Goal: Task Accomplishment & Management: Use online tool/utility

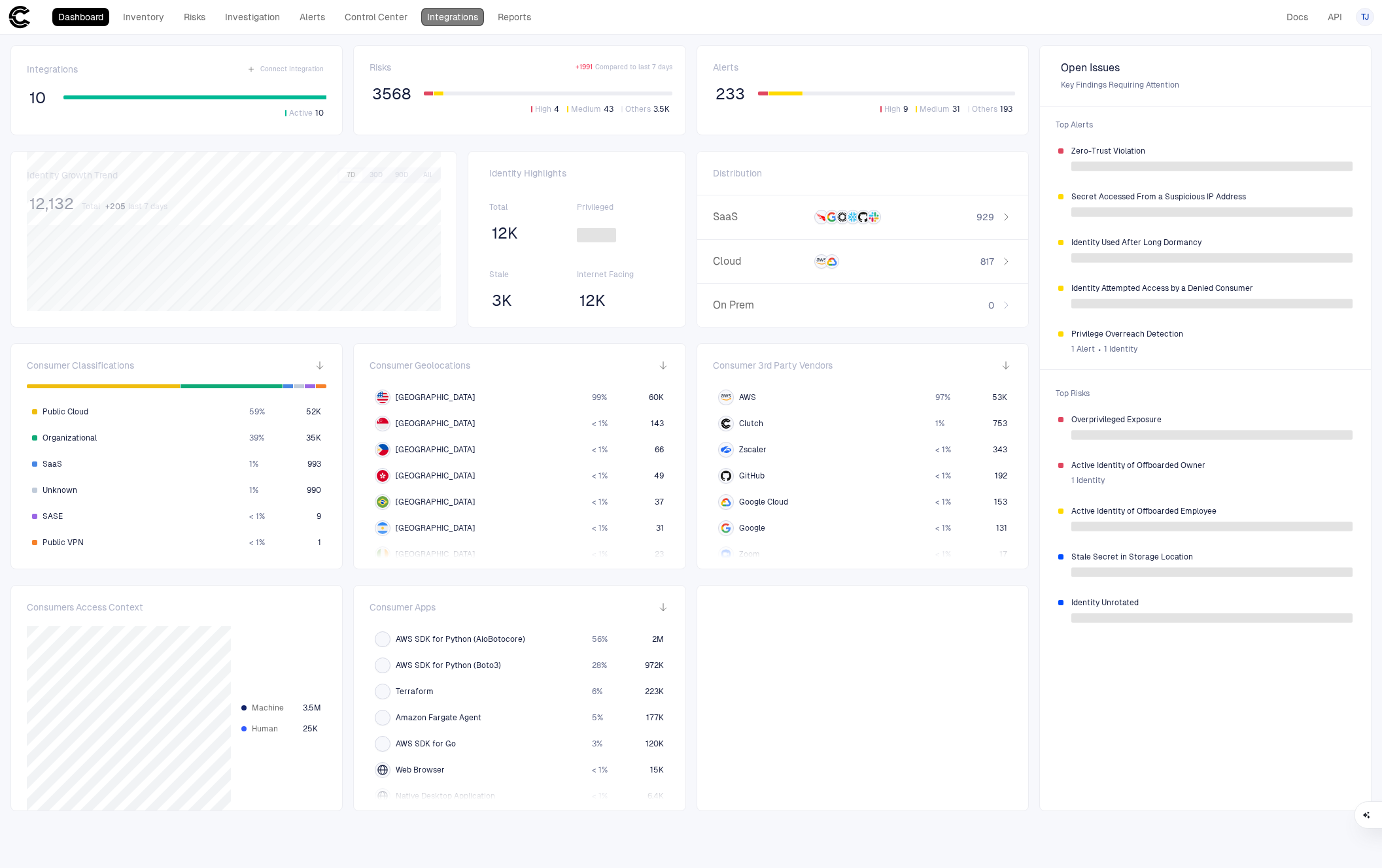
click at [453, 17] on link "Integrations" at bounding box center [452, 16] width 63 height 18
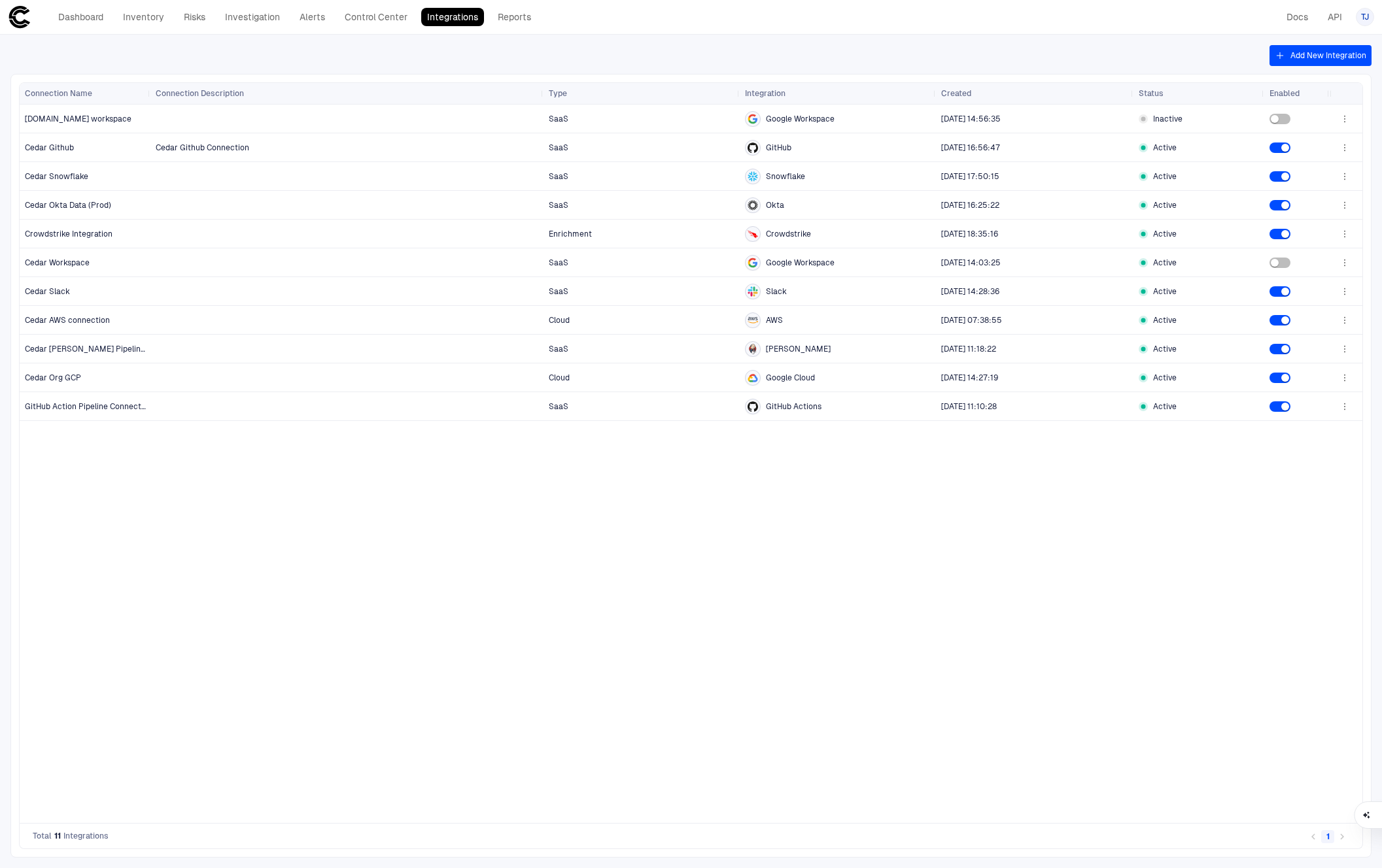
click at [1244, 617] on div "SaaS Google Workspace 10/29/2024 14:56:35 Inactive Cedar Github Connection SaaS…" at bounding box center [740, 463] width 1180 height 718
click at [543, 512] on div "SaaS Google Workspace 10/29/2024 14:56:35 Inactive Cedar Github Connection SaaS…" at bounding box center [740, 463] width 1180 height 718
click at [1280, 56] on icon "button" at bounding box center [1280, 55] width 10 height 10
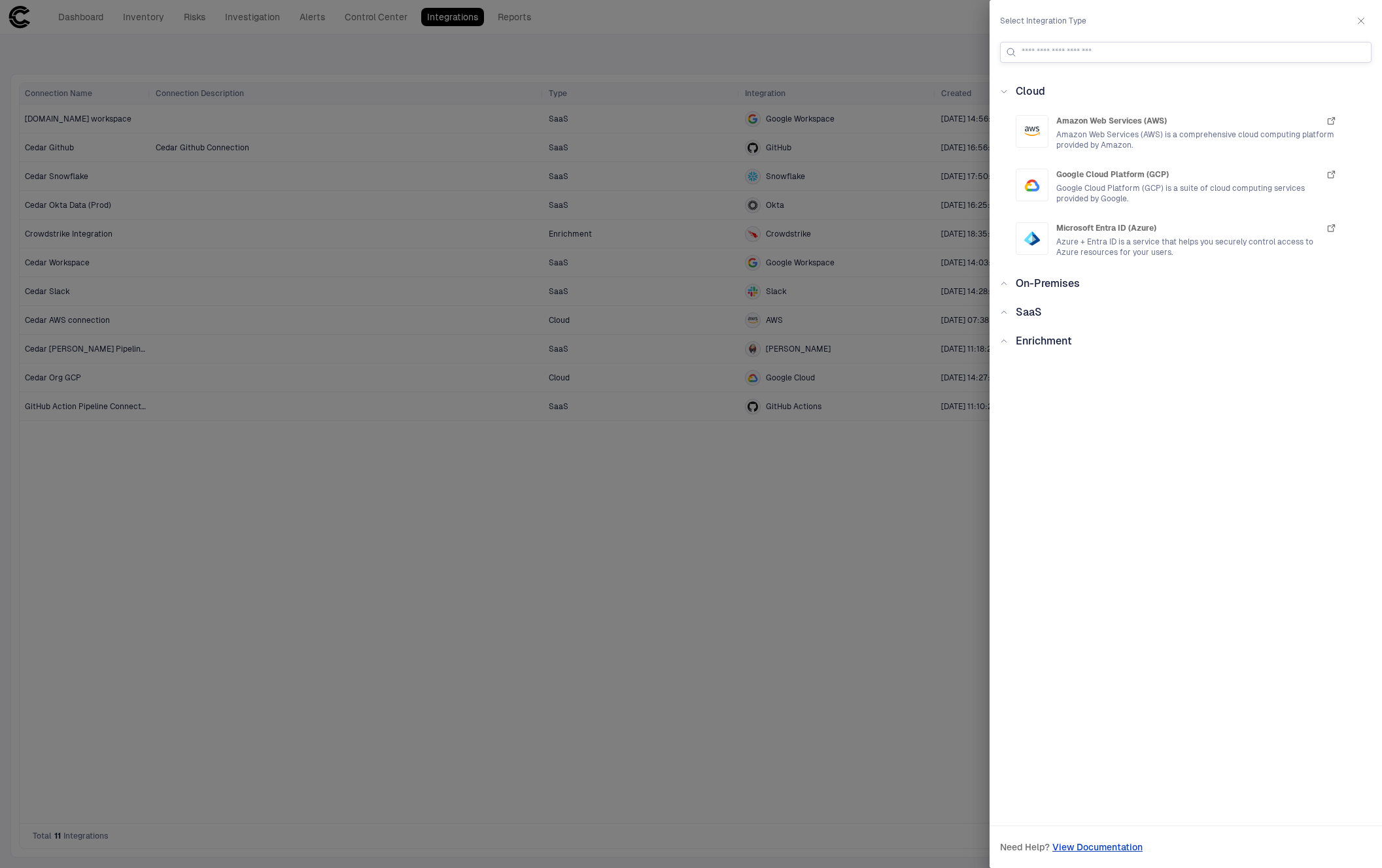
click at [1103, 53] on input at bounding box center [1193, 52] width 344 height 20
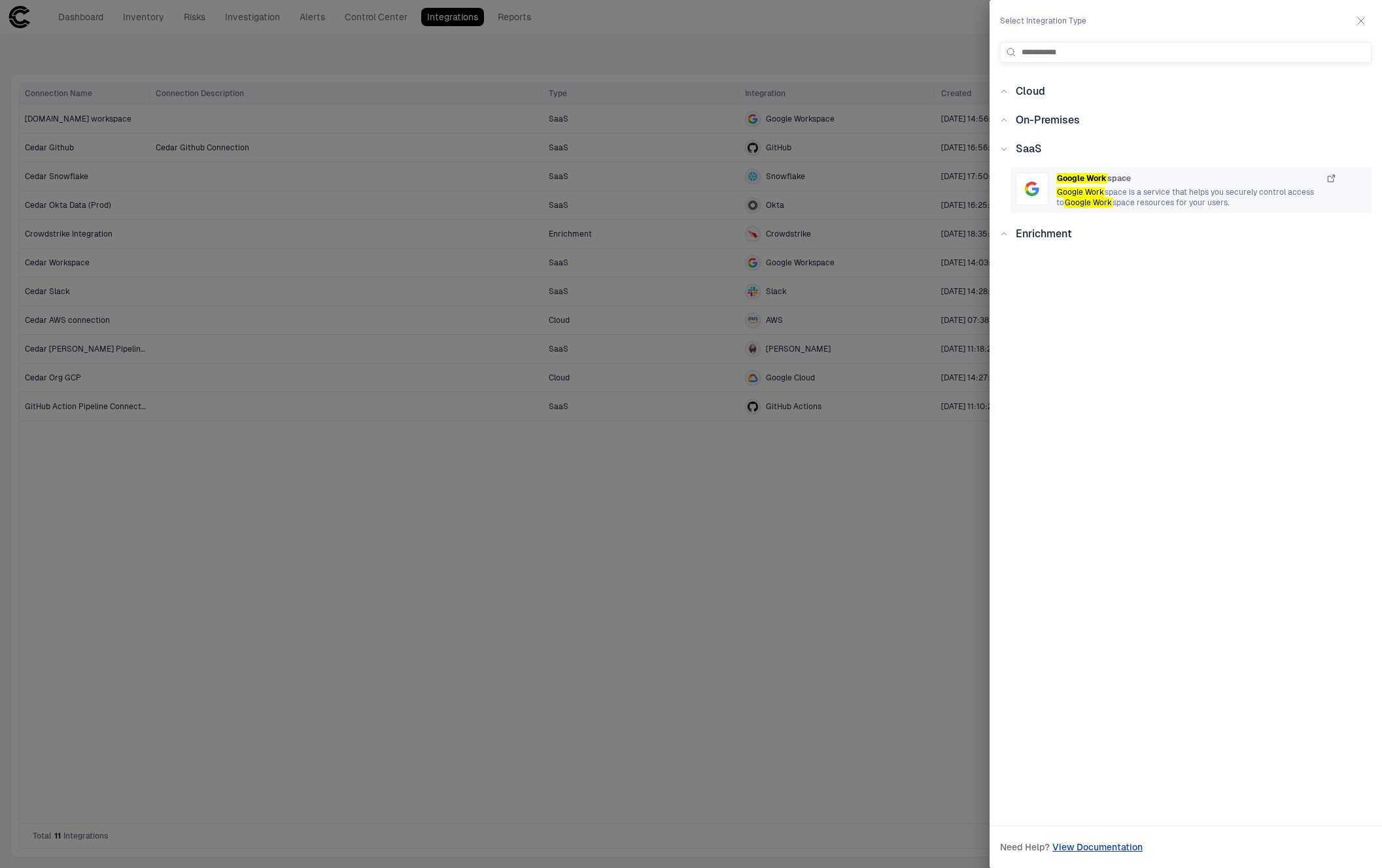
type input "**********"
click at [1103, 180] on mark "Google Work" at bounding box center [1081, 178] width 51 height 10
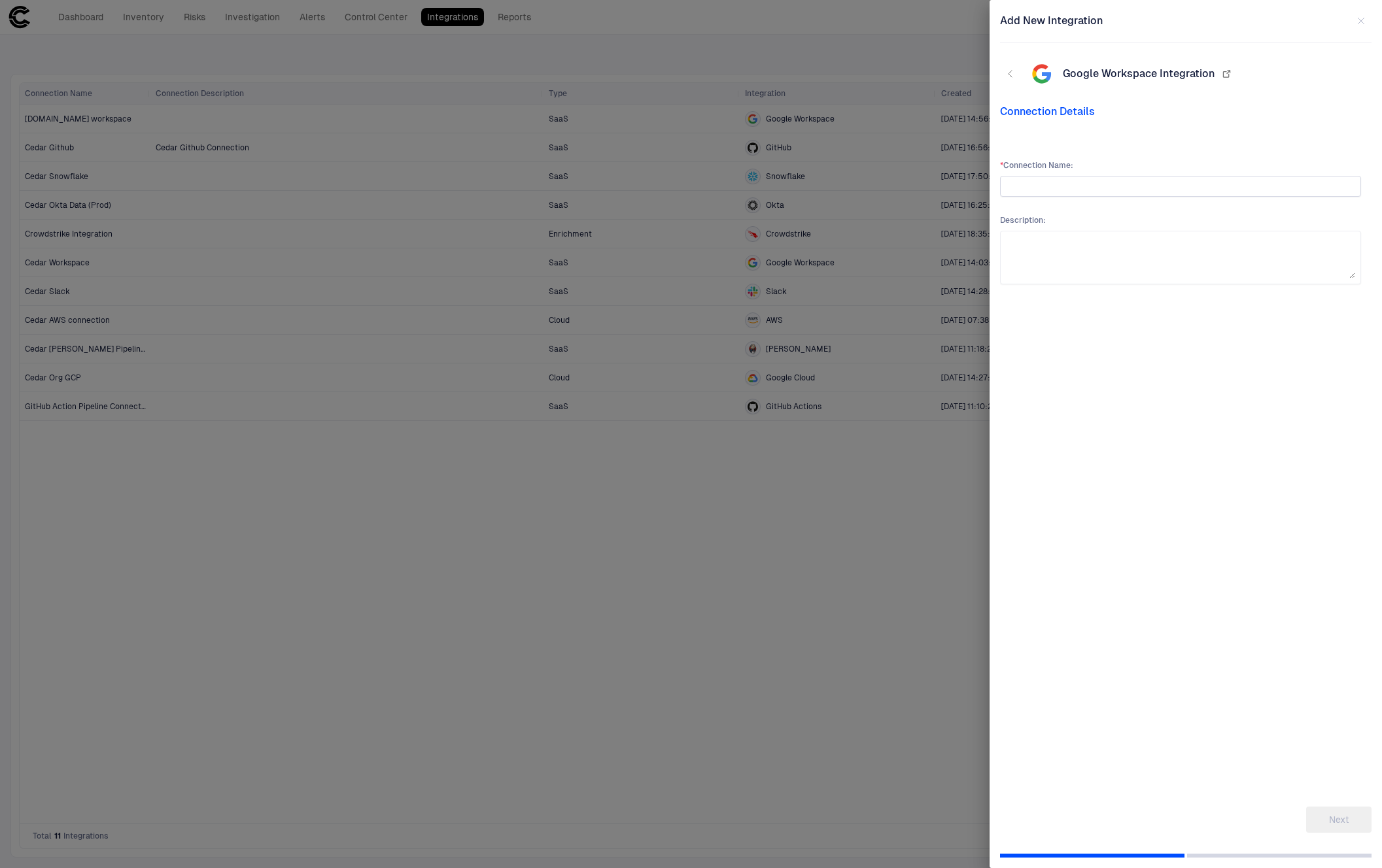
click at [1080, 181] on input "text" at bounding box center [1180, 186] width 349 height 20
type input "**********"
click at [1353, 820] on button "Next" at bounding box center [1339, 820] width 65 height 26
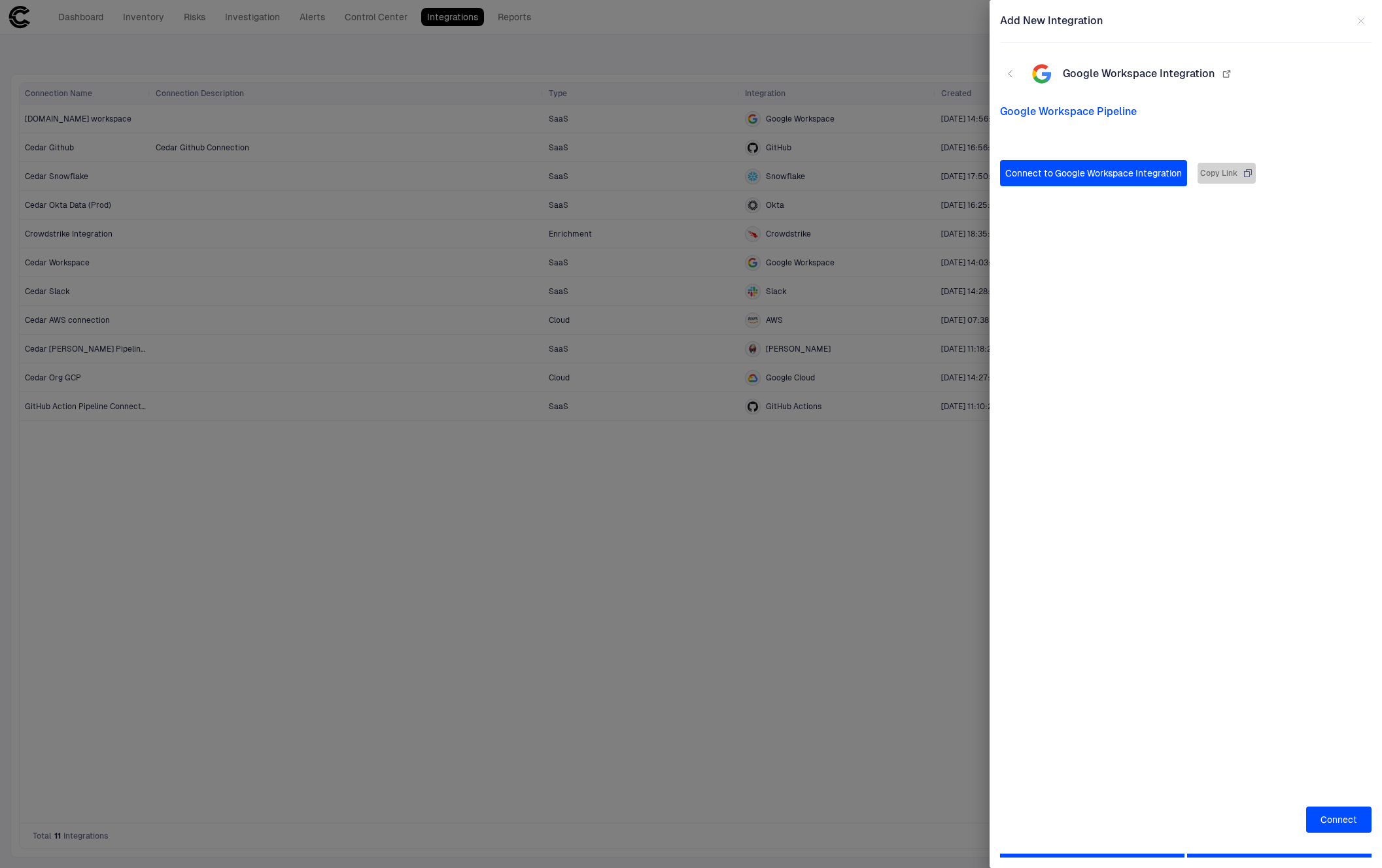
click at [1215, 183] on button "Copy Link" at bounding box center [1227, 173] width 59 height 21
click at [1173, 654] on div "Connect to Google Workspace Integration Copy Link" at bounding box center [1180, 473] width 361 height 626
click at [1355, 822] on button "Connect" at bounding box center [1339, 820] width 65 height 26
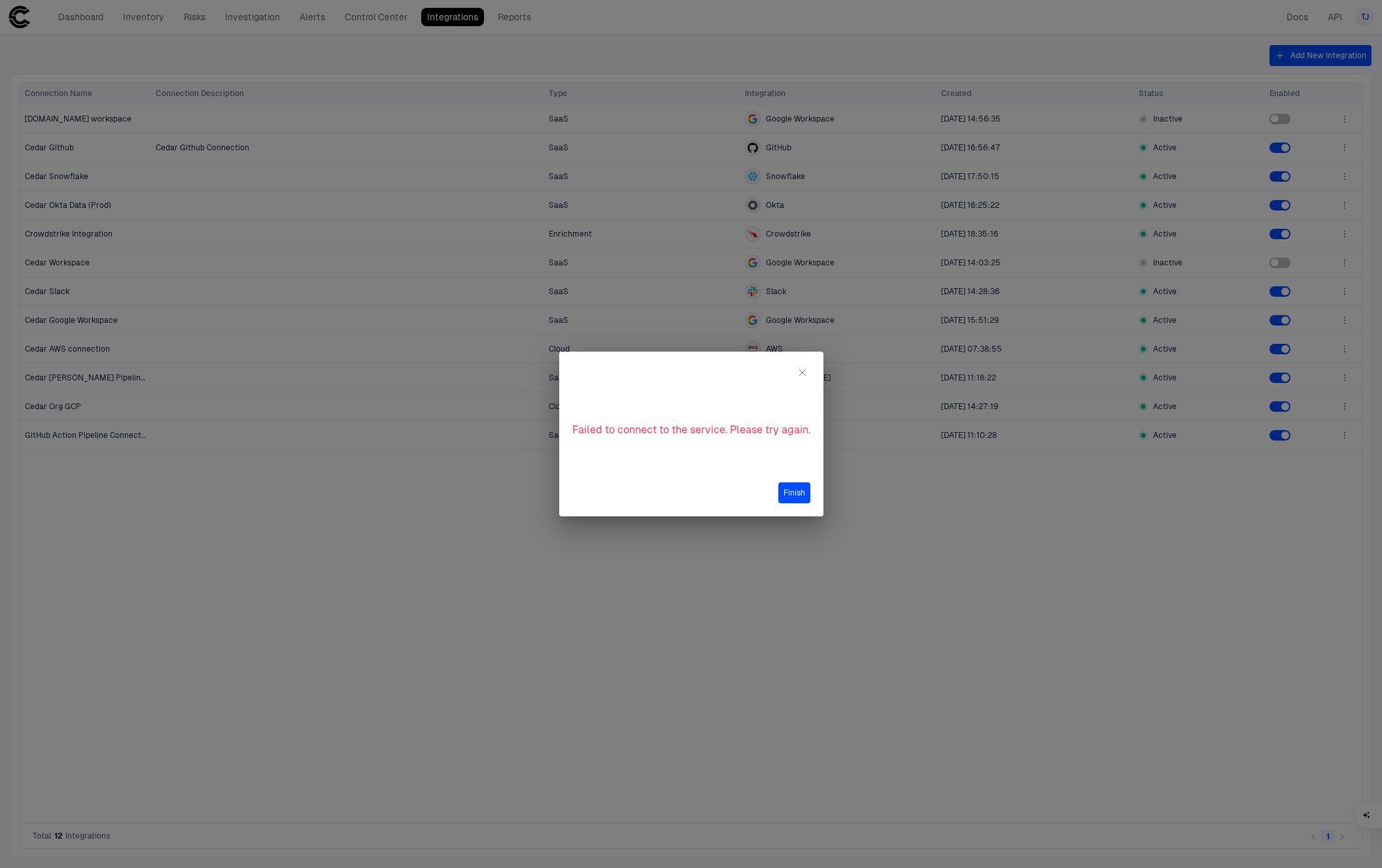
click at [799, 364] on div "Failed to connect to the service. Please try again. Finish" at bounding box center [691, 433] width 265 height 164
click at [800, 375] on icon "button" at bounding box center [802, 373] width 10 height 10
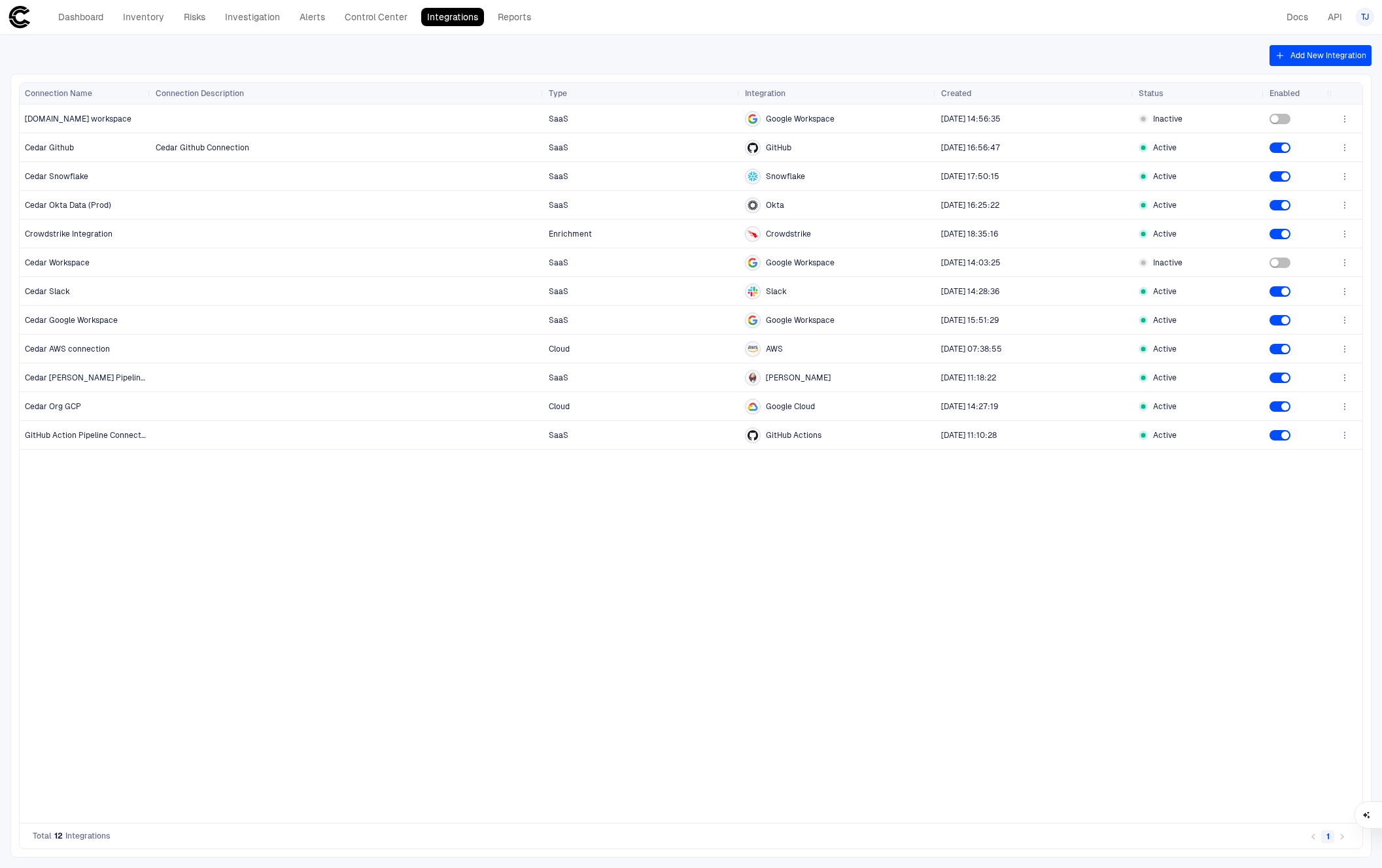
click at [916, 518] on div "SaaS Google Workspace [DATE] 14:56:35 Inactive Cedar Github Connection SaaS Git…" at bounding box center [740, 463] width 1180 height 718
click at [333, 634] on div "SaaS Google Workspace [DATE] 14:56:35 Inactive Cedar Github Connection SaaS Git…" at bounding box center [740, 463] width 1180 height 718
click at [299, 308] on div at bounding box center [347, 319] width 383 height 27
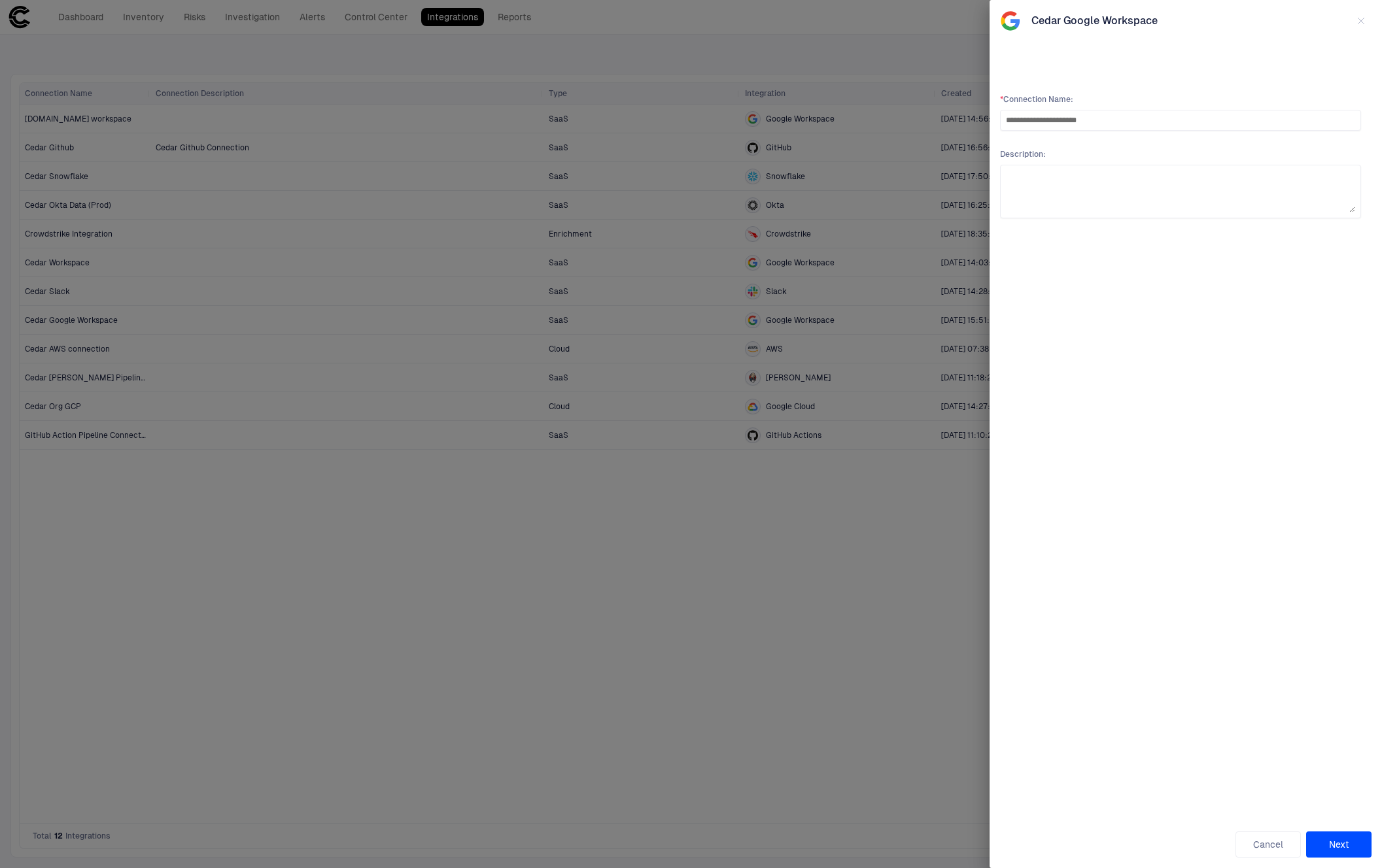
click at [844, 536] on div at bounding box center [691, 434] width 1382 height 868
click at [1362, 22] on icon "button" at bounding box center [1361, 21] width 10 height 10
